Goal: Task Accomplishment & Management: Complete application form

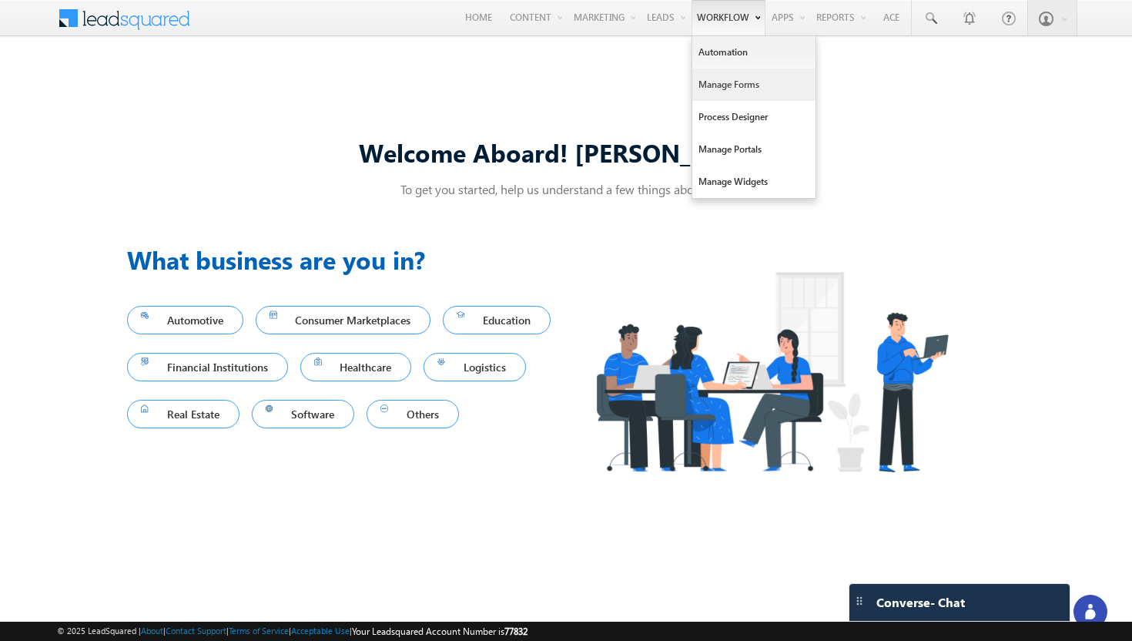
click at [719, 90] on link "Manage Forms" at bounding box center [753, 85] width 123 height 32
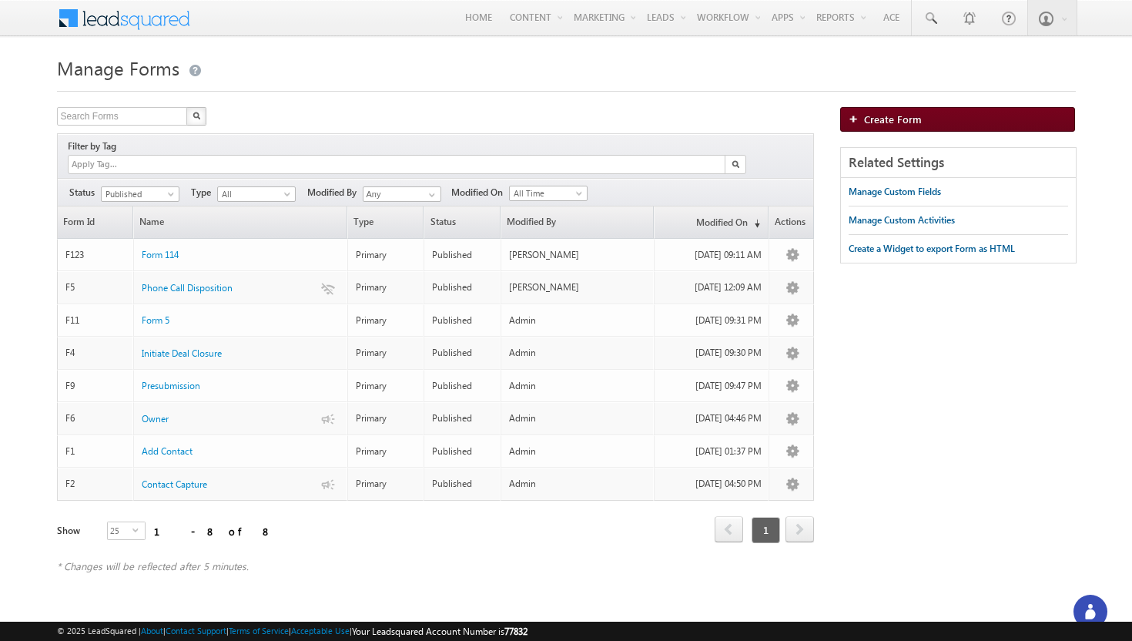
click at [880, 128] on link "Create Form" at bounding box center [957, 119] width 235 height 25
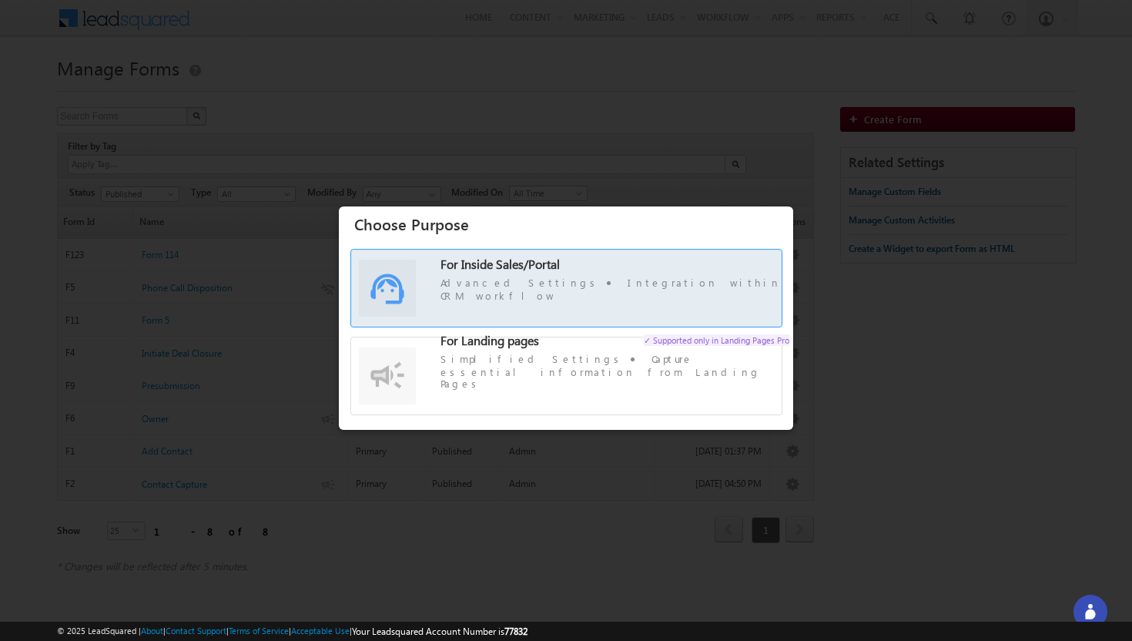
click at [563, 296] on span "Advanced Settings Integration within CRM workflow" at bounding box center [615, 288] width 349 height 25
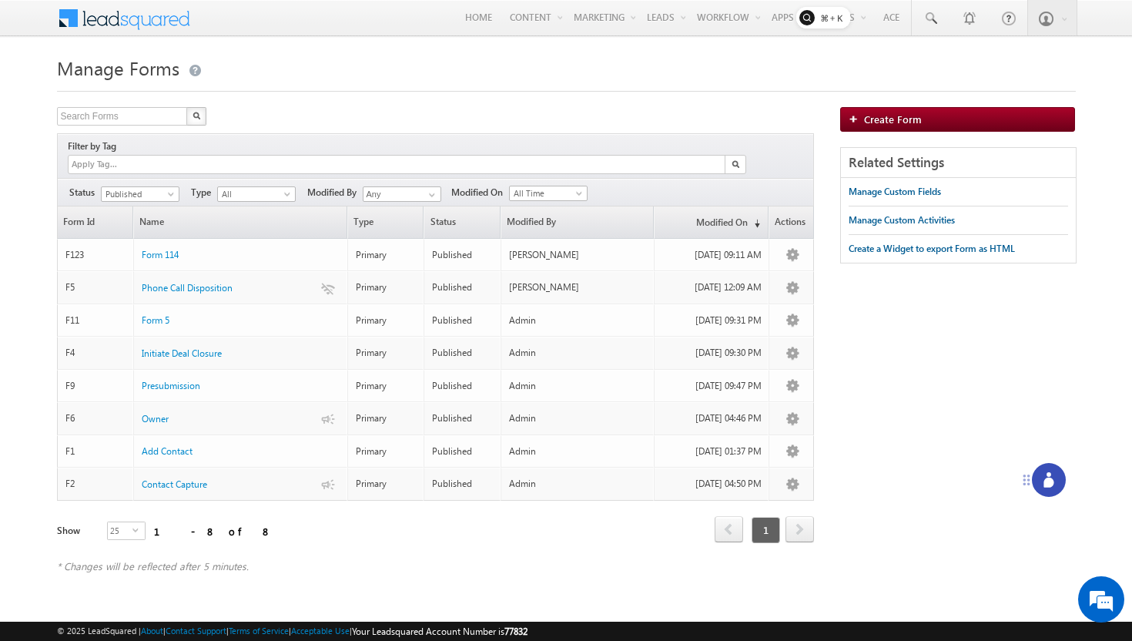
drag, startPoint x: 1066, startPoint y: 612, endPoint x: 1023, endPoint y: 479, distance: 140.1
click at [1023, 479] on icon at bounding box center [1027, 480] width 12 height 12
click at [1052, 477] on icon at bounding box center [1047, 478] width 15 height 15
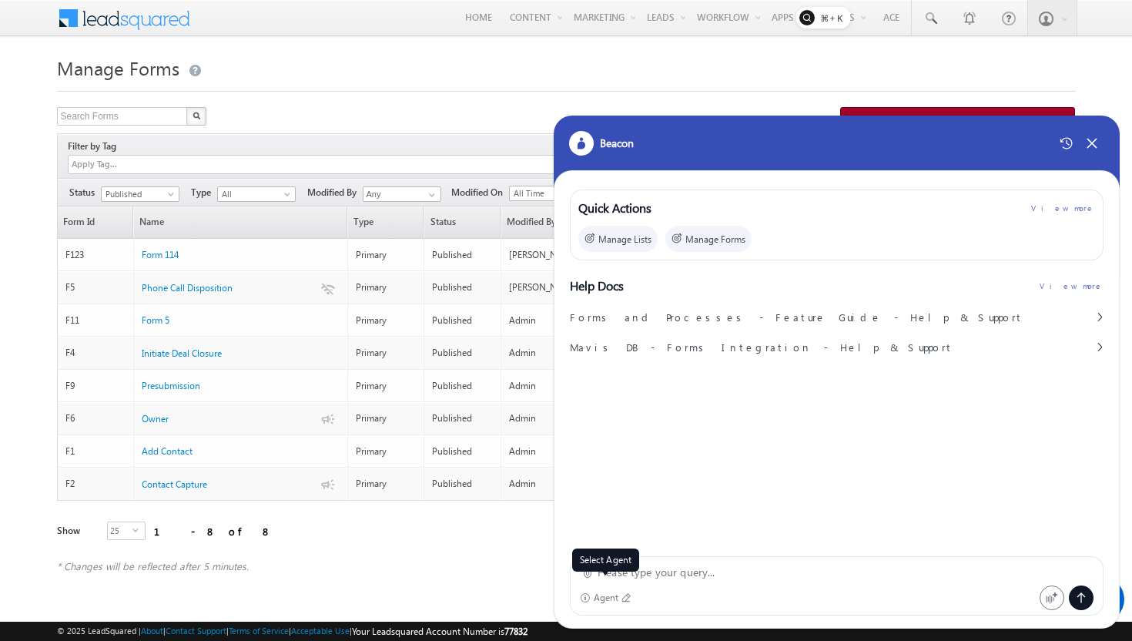
click at [616, 594] on div "Agent" at bounding box center [606, 597] width 25 height 11
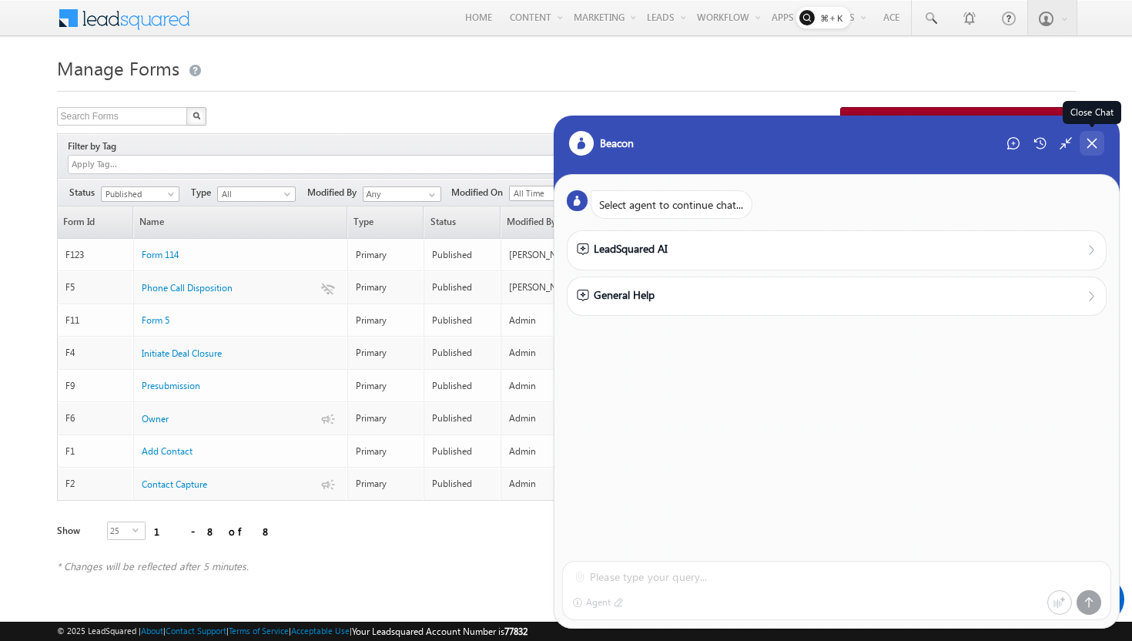
click at [1088, 151] on div "Close Chat" at bounding box center [1092, 143] width 25 height 25
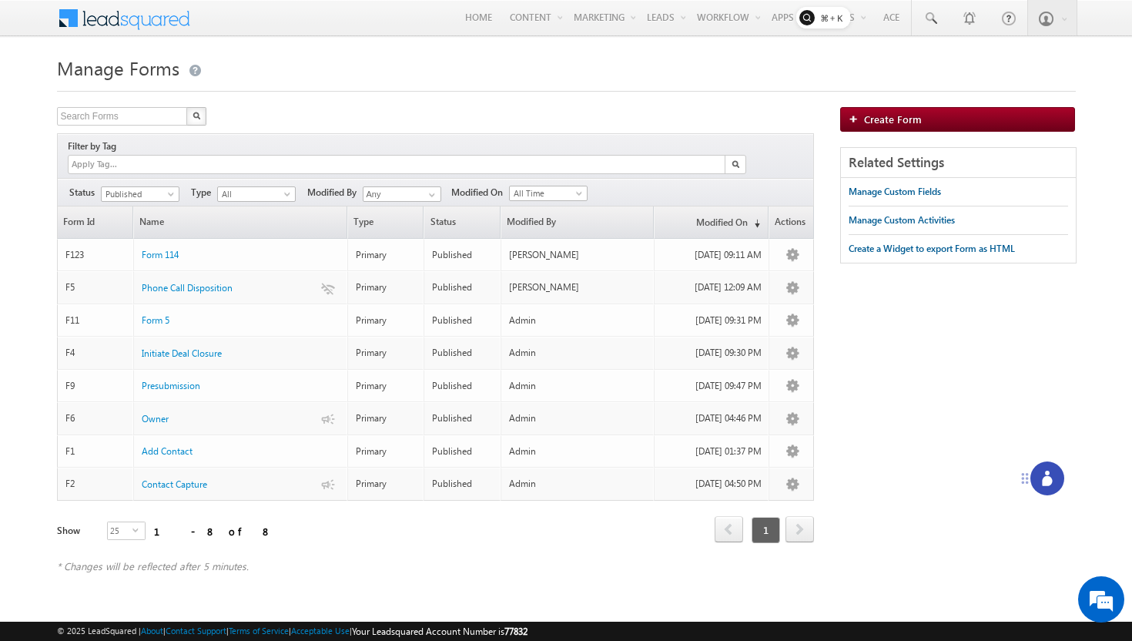
click at [1041, 471] on icon at bounding box center [1047, 478] width 15 height 15
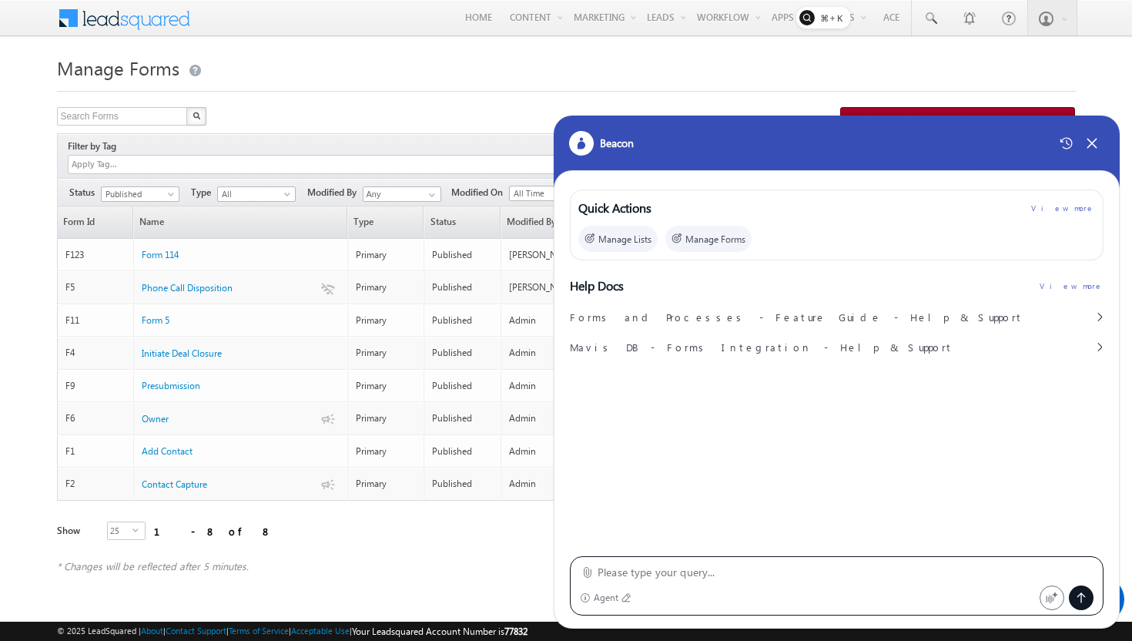
click at [651, 578] on textarea at bounding box center [846, 572] width 496 height 18
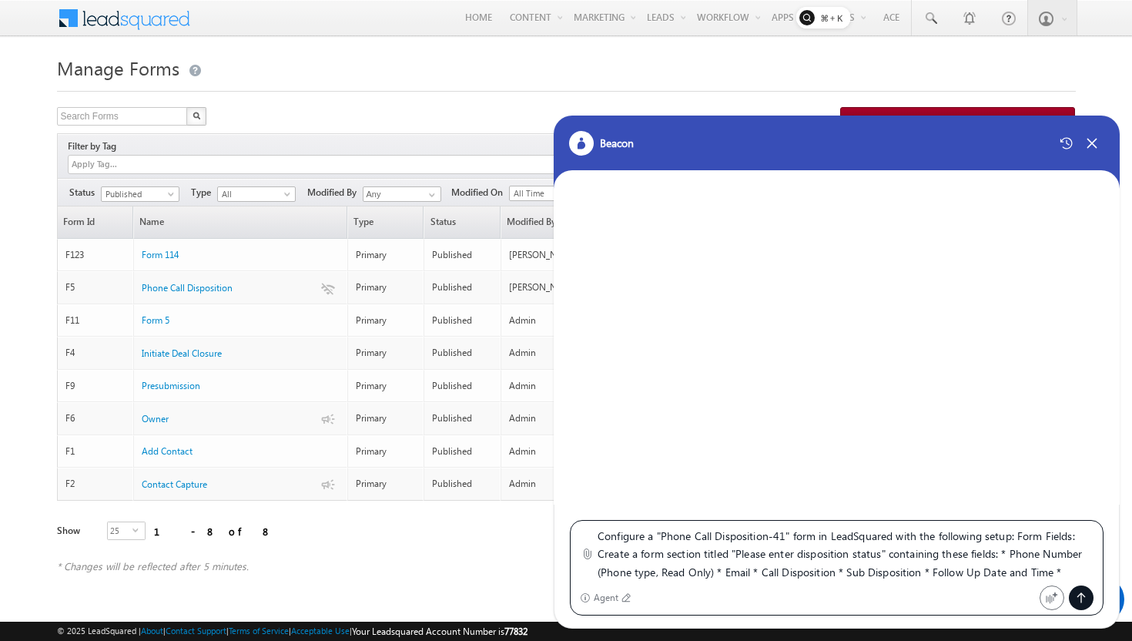
drag, startPoint x: 662, startPoint y: 538, endPoint x: 786, endPoint y: 542, distance: 123.3
click at [786, 542] on textarea "Configure a "Phone Call Disposition-41" form in LeadSquared with the following …" at bounding box center [846, 554] width 496 height 55
type textarea "Configure a "Phone Call Disposition-41" form in LeadSquared with the following …"
click at [828, 13] on rect at bounding box center [823, 18] width 55 height 22
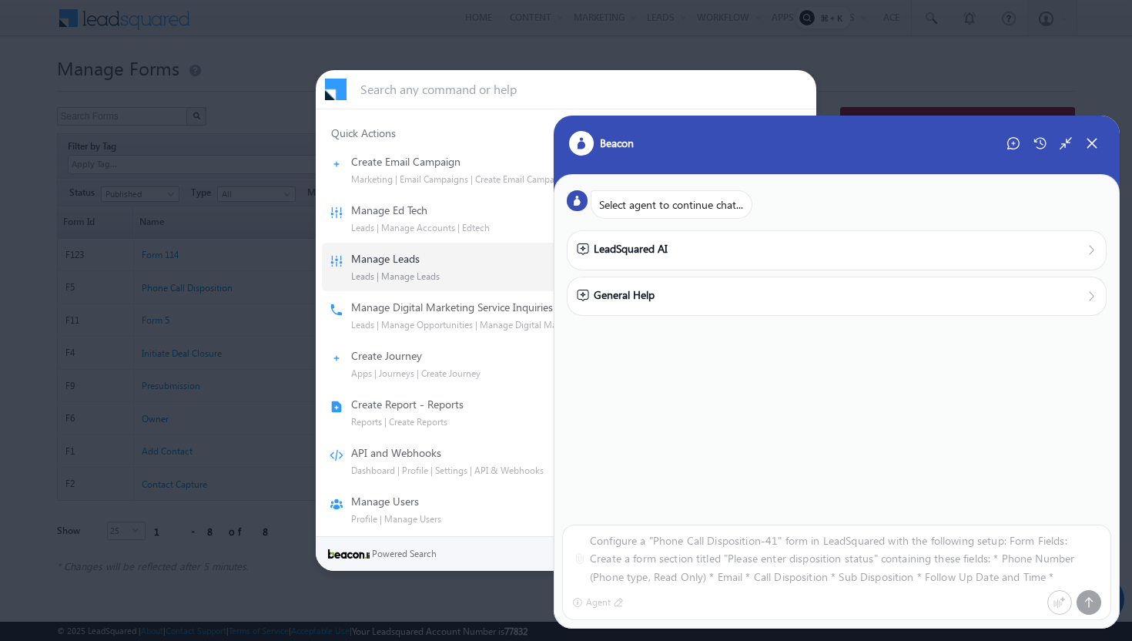
click at [252, 77] on div at bounding box center [566, 320] width 1132 height 641
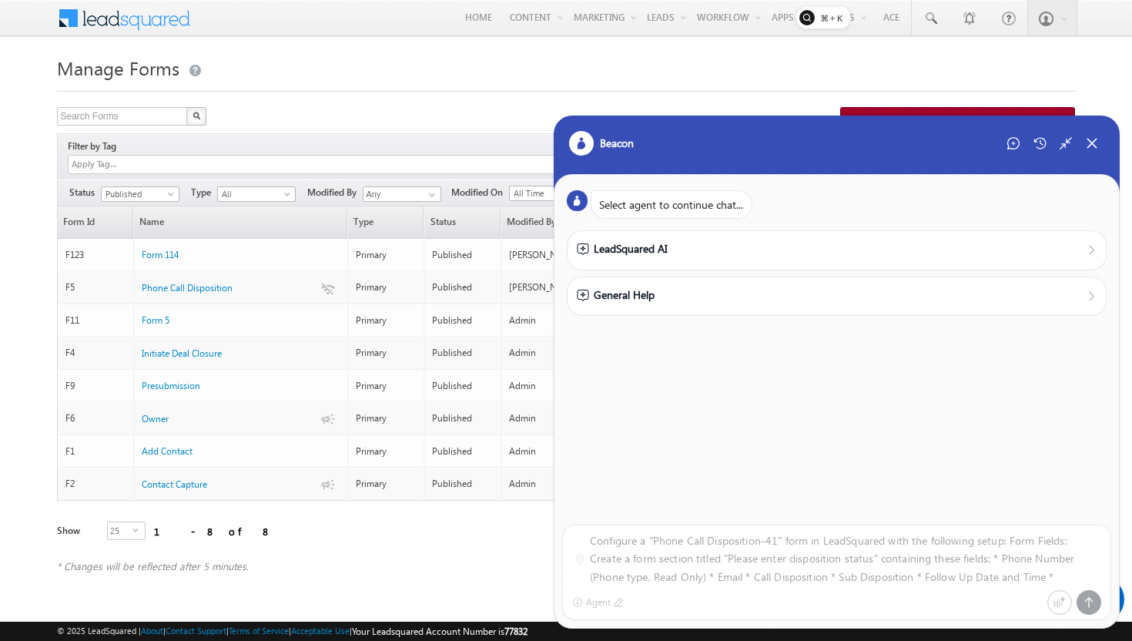
click at [639, 572] on div "Configure a "Phone Call Disposition-41" form in LeadSquared with the following …" at bounding box center [837, 568] width 565 height 120
click at [1011, 142] on icon at bounding box center [1013, 143] width 12 height 12
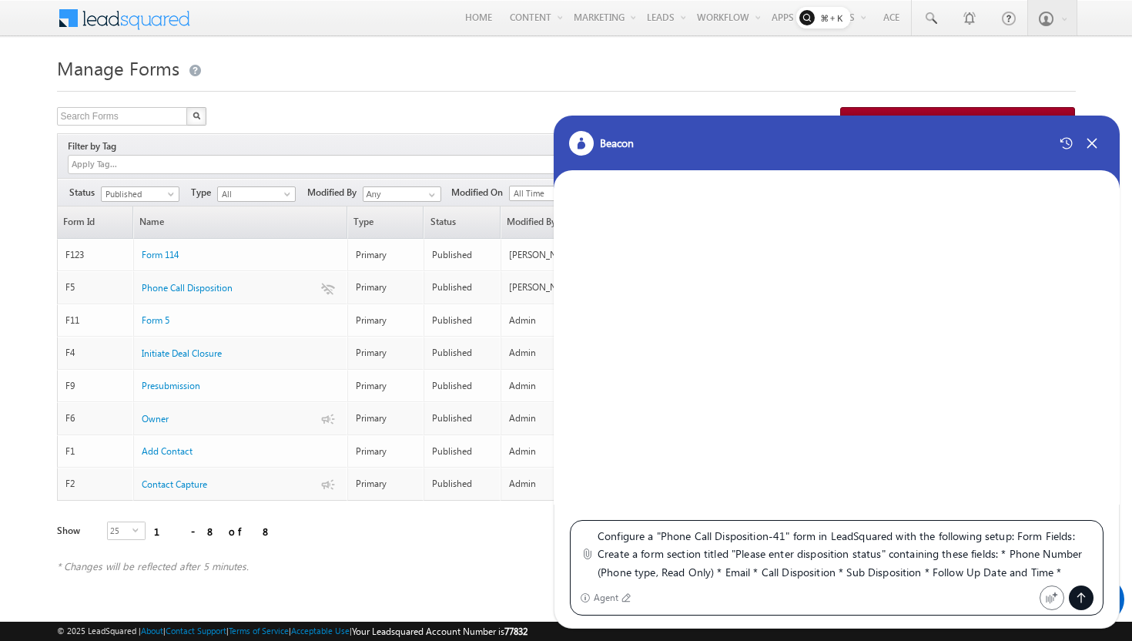
drag, startPoint x: 663, startPoint y: 537, endPoint x: 783, endPoint y: 538, distance: 120.2
click at [783, 538] on textarea "Configure a "Phone Call Disposition-41" form in LeadSquared with the following …" at bounding box center [846, 554] width 496 height 55
type textarea "Configure a "Form_LS" form in LeadSquared with the following setup: Form Fields…"
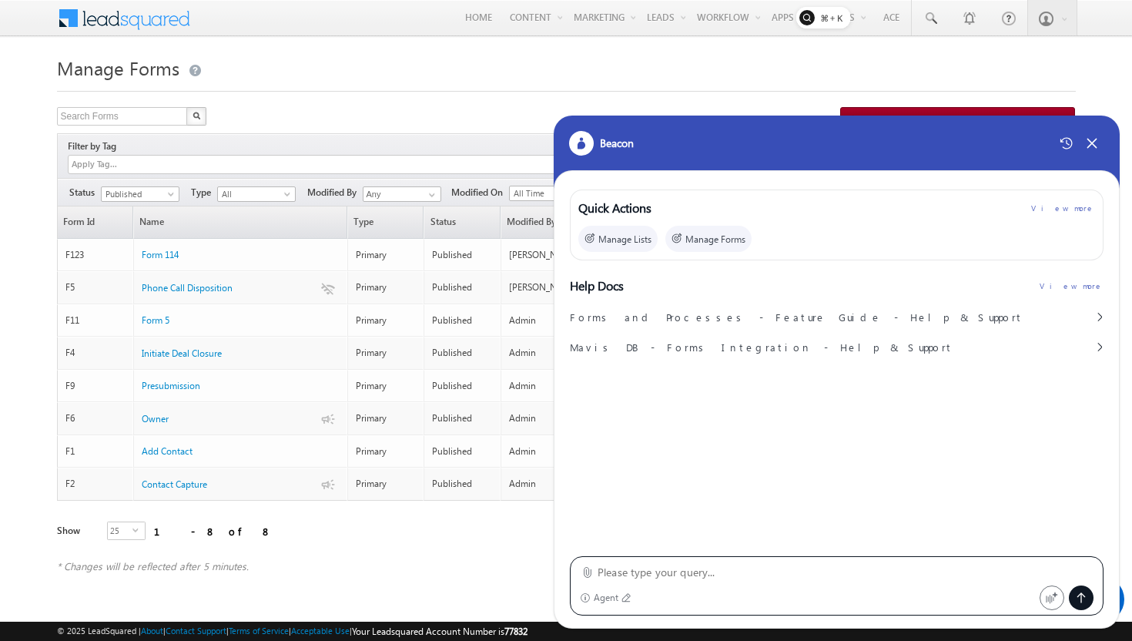
type textarea "Configure a "Form_LS" form in LeadSquared with the following setup: Form Fields…"
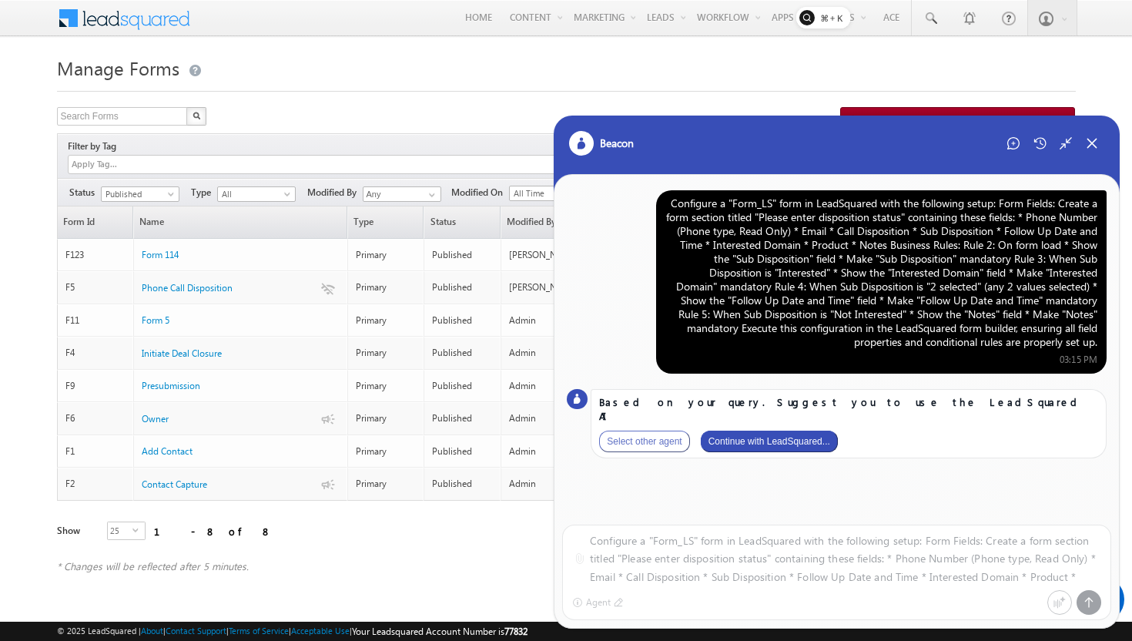
click at [747, 431] on button "Continue with LeadSquared..." at bounding box center [769, 442] width 137 height 22
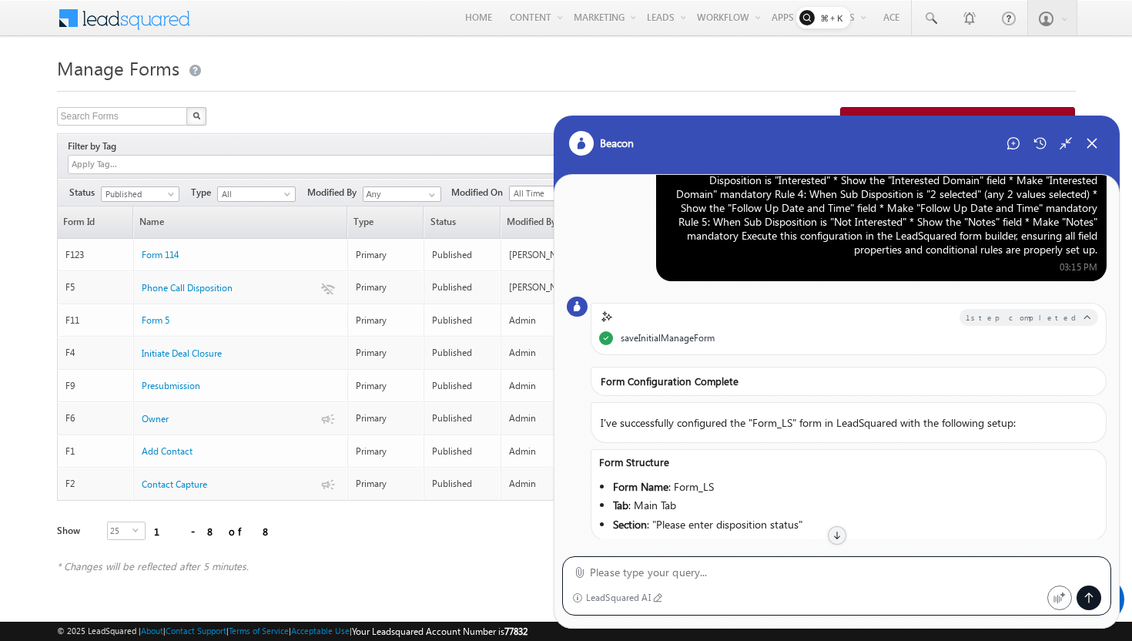
scroll to position [83, 0]
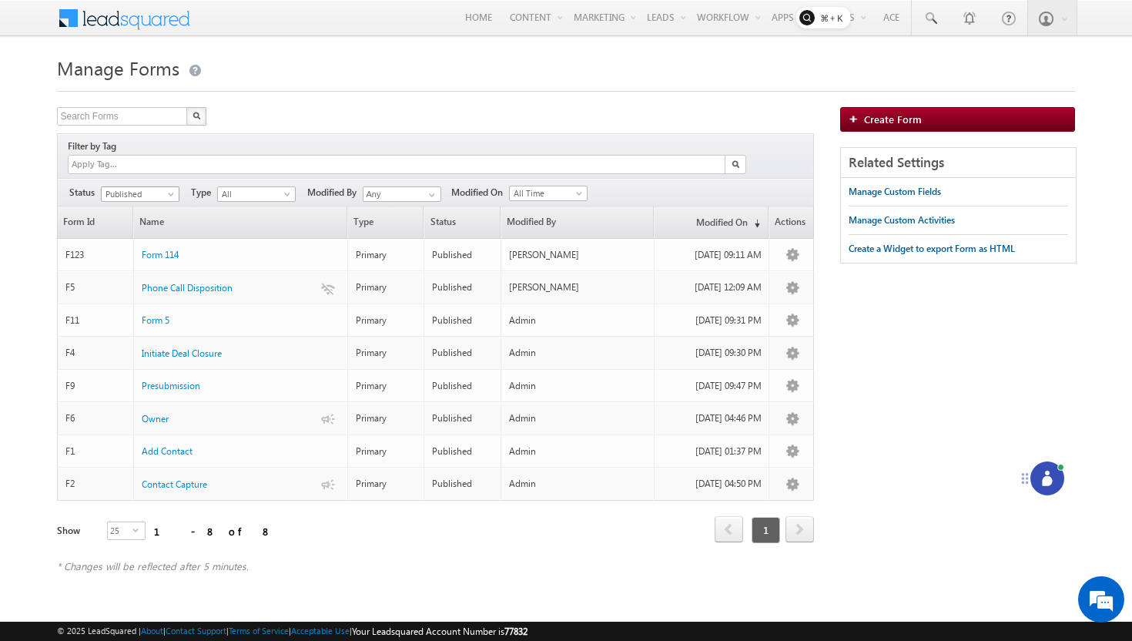
click at [169, 191] on span at bounding box center [172, 197] width 12 height 12
click at [157, 196] on link "All" at bounding box center [141, 194] width 78 height 14
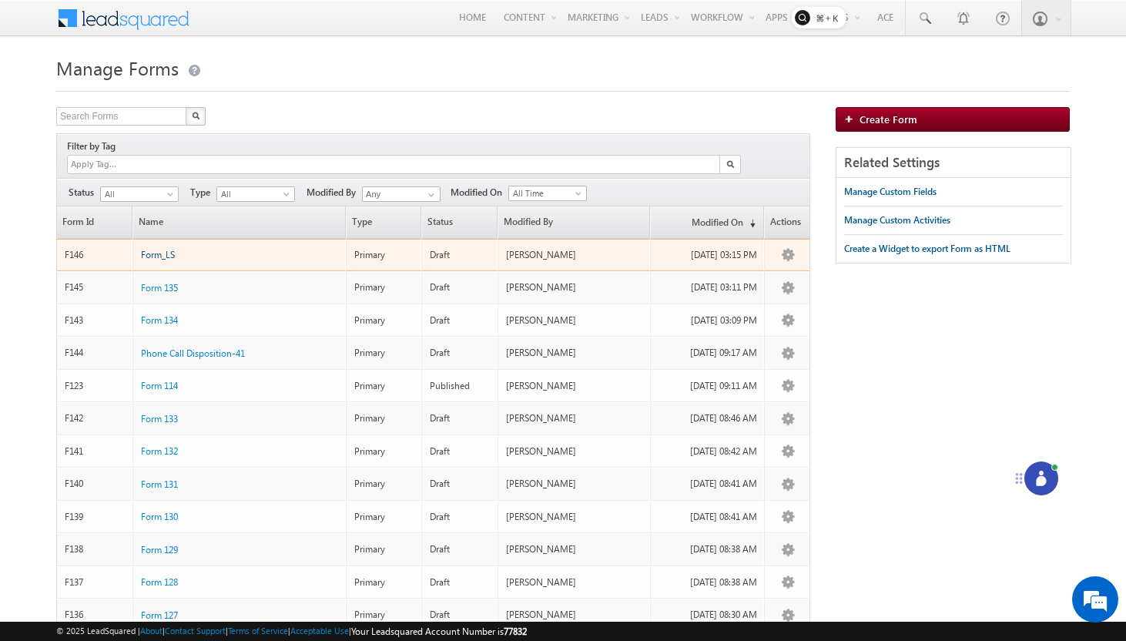
click at [162, 249] on span "Form_LS" at bounding box center [158, 255] width 34 height 12
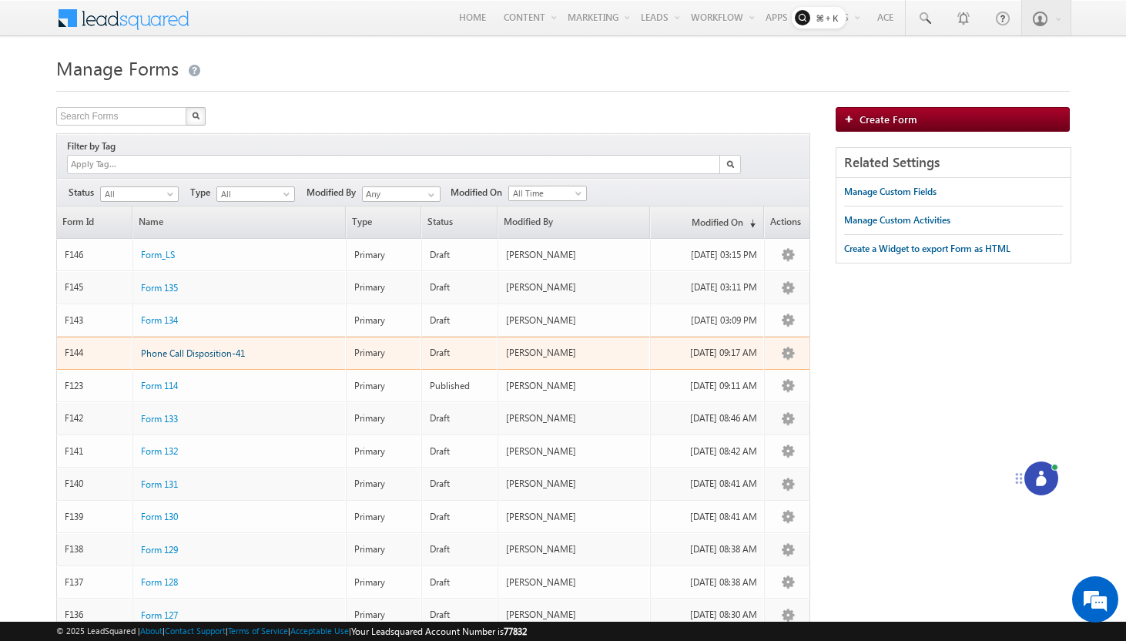
click at [218, 347] on span "Phone Call Disposition-41" at bounding box center [193, 353] width 104 height 12
click at [169, 347] on span "Phone Call Disposition-41" at bounding box center [193, 353] width 104 height 12
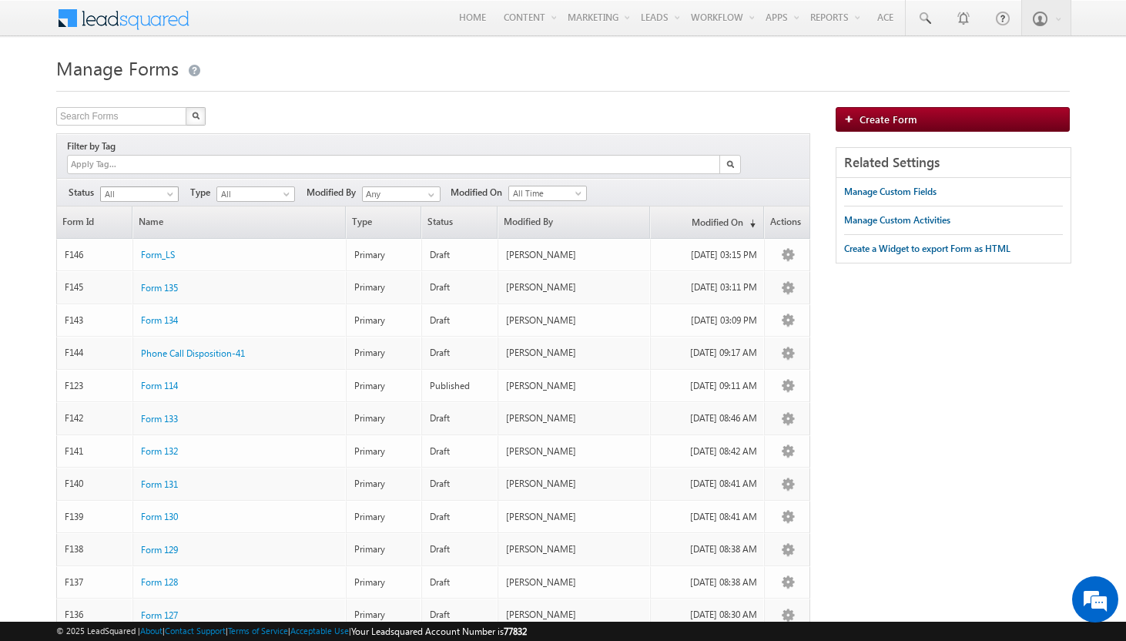
click at [167, 191] on span at bounding box center [172, 197] width 12 height 12
click at [146, 225] on link "Published" at bounding box center [140, 225] width 78 height 14
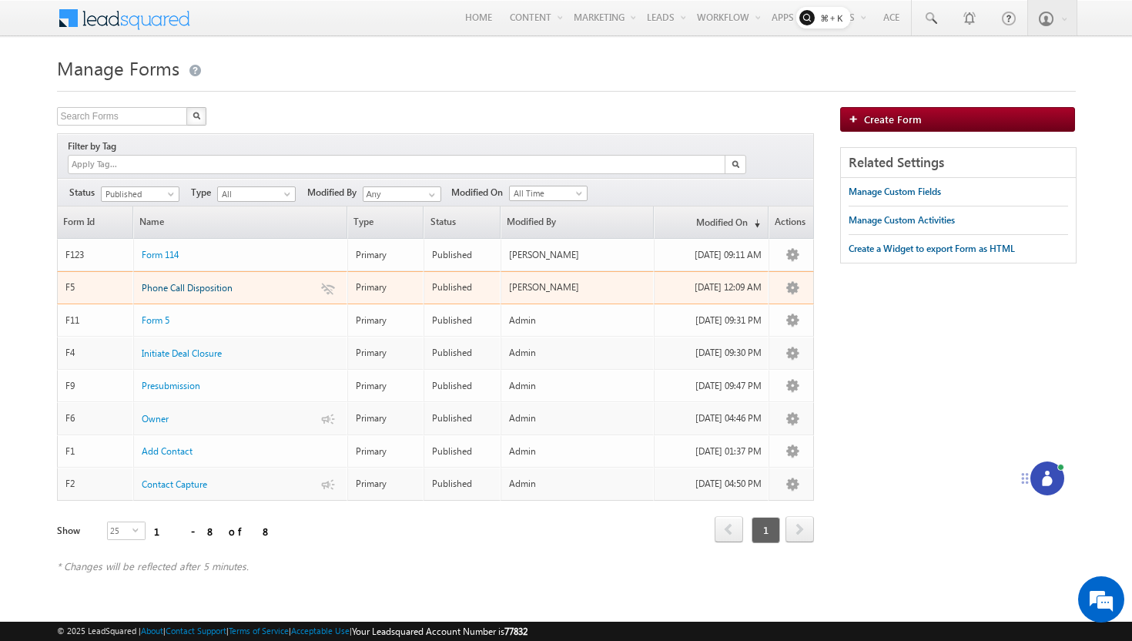
click at [212, 282] on span "Phone Call Disposition" at bounding box center [187, 288] width 91 height 12
